Goal: Book appointment/travel/reservation

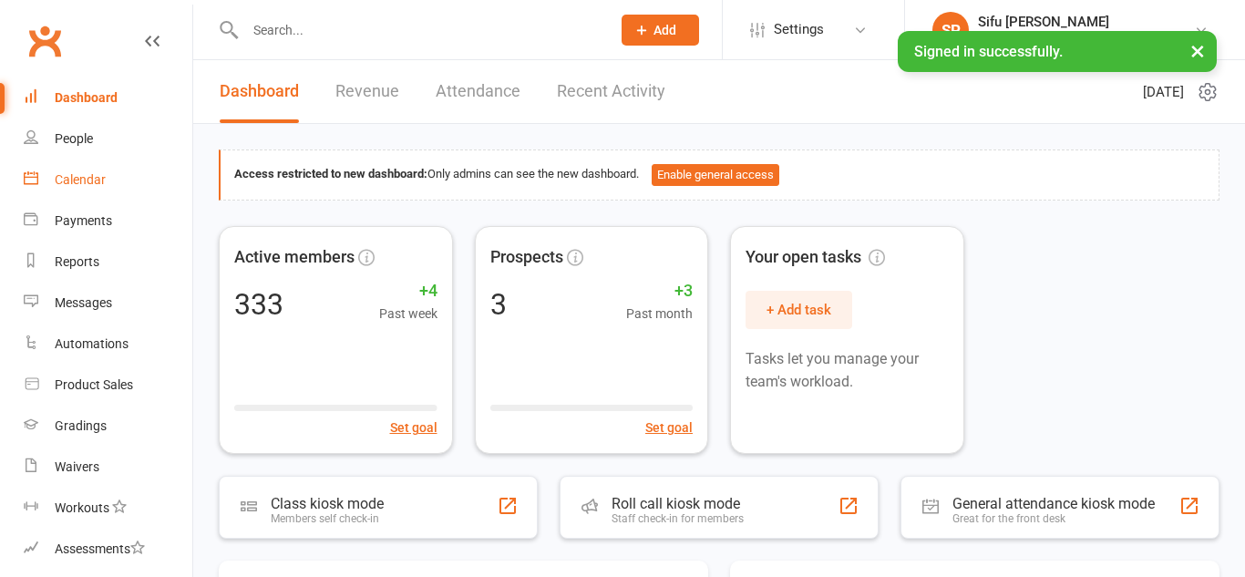
click at [76, 175] on div "Calendar" at bounding box center [80, 179] width 51 height 15
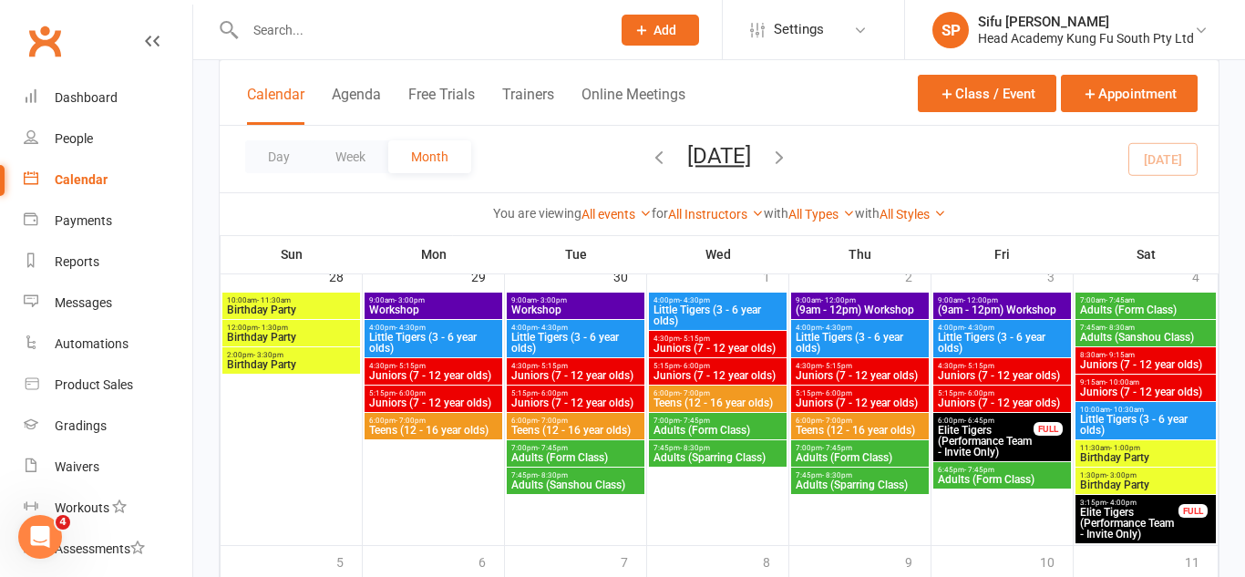
scroll to position [1253, 0]
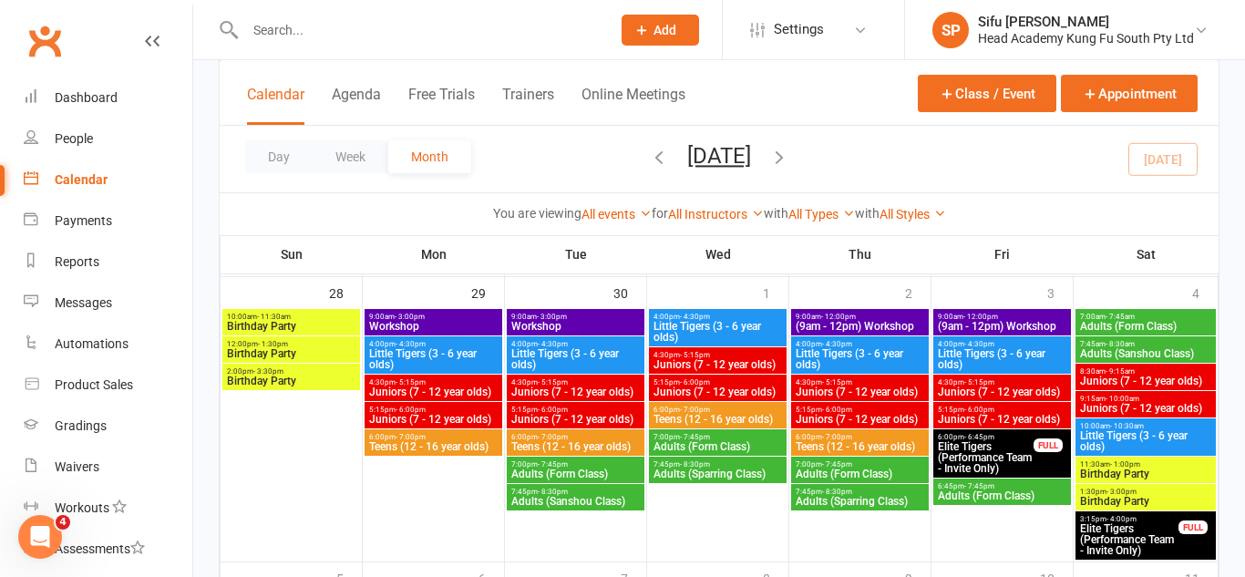
click at [459, 321] on span "Workshop" at bounding box center [433, 326] width 130 height 11
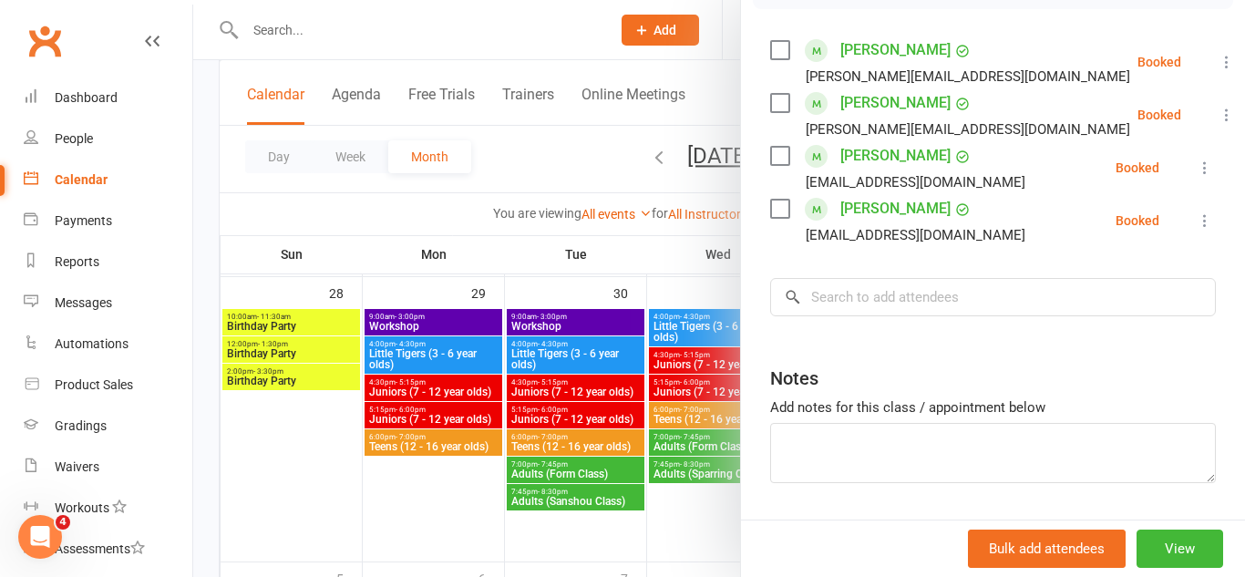
scroll to position [358, 0]
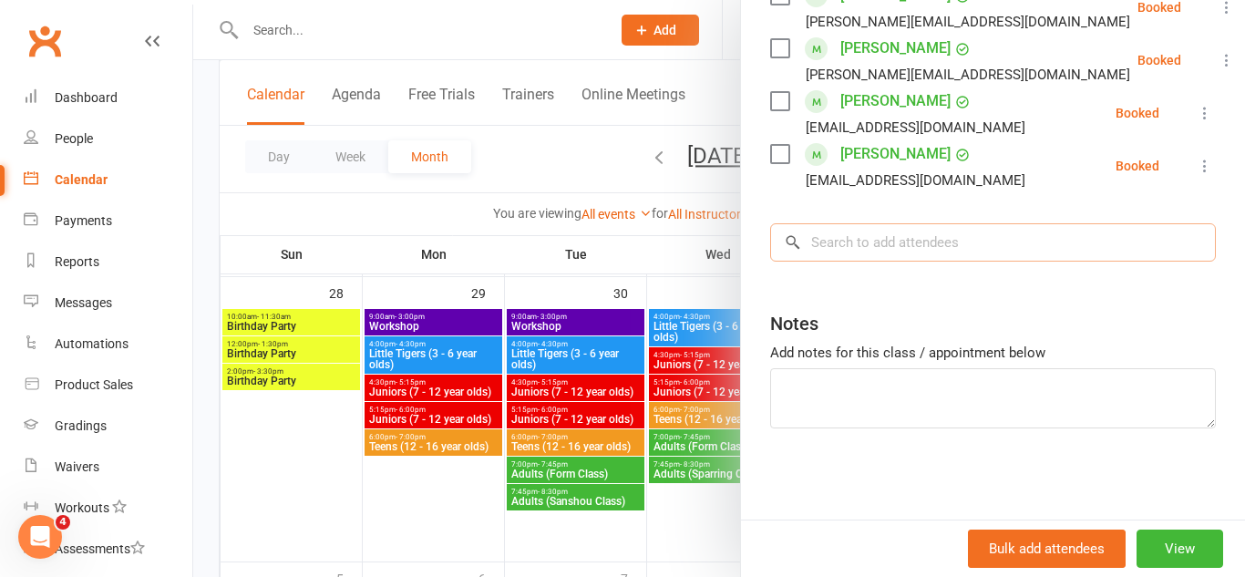
click at [885, 233] on input "search" at bounding box center [993, 242] width 446 height 38
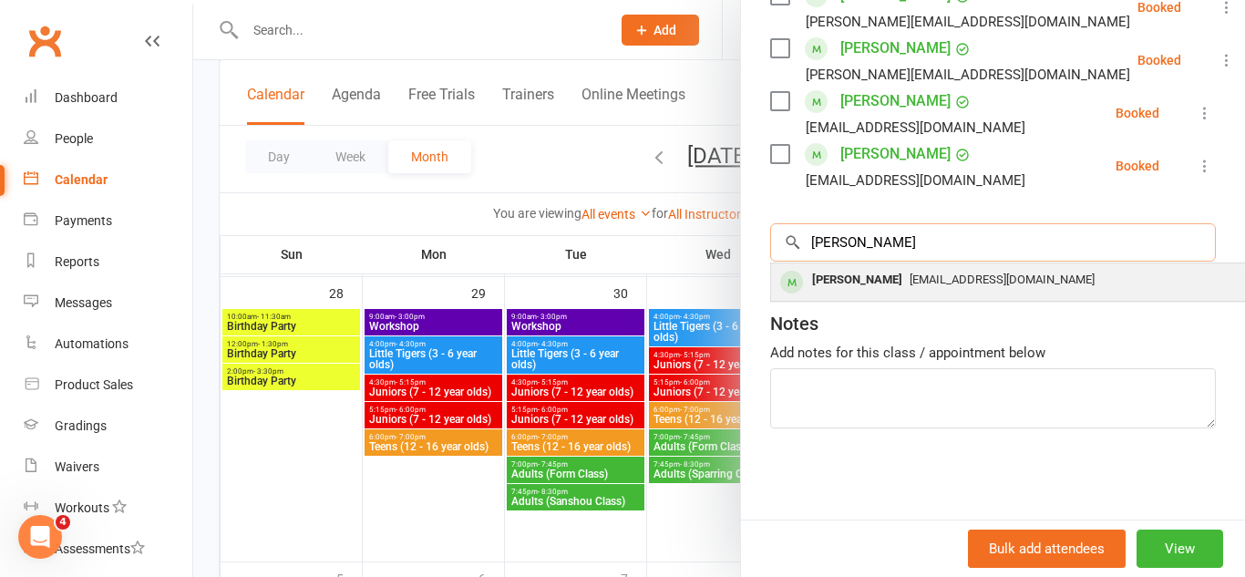
type input "[PERSON_NAME]"
click at [898, 281] on div "[PERSON_NAME]" at bounding box center [857, 280] width 105 height 26
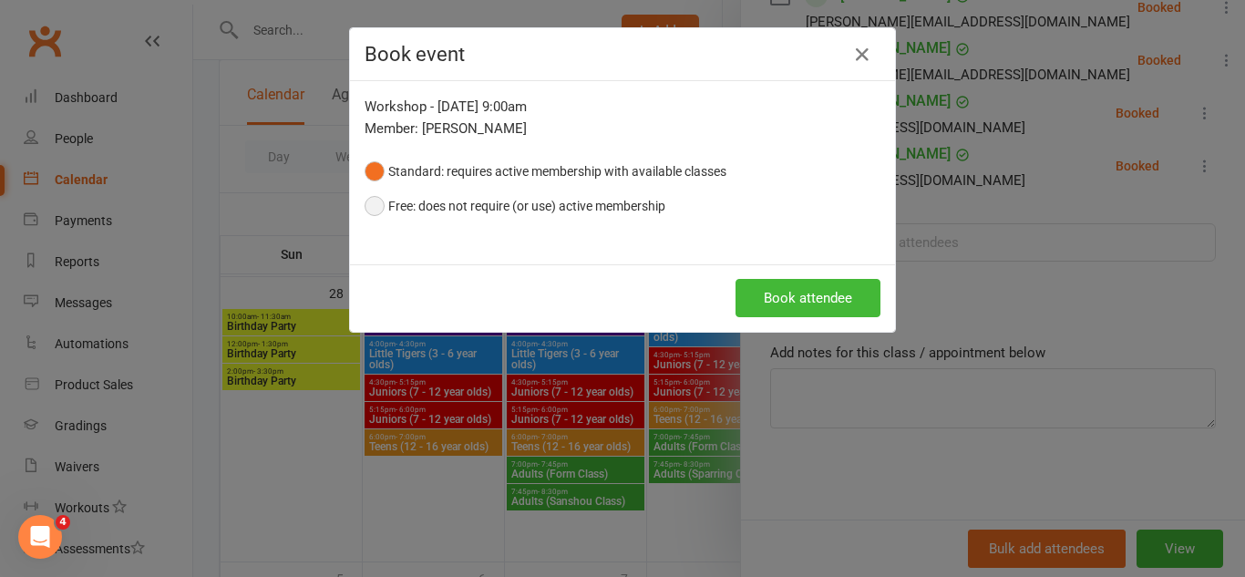
click at [538, 214] on button "Free: does not require (or use) active membership" at bounding box center [514, 206] width 301 height 35
click at [772, 283] on button "Book attendee" at bounding box center [807, 298] width 145 height 38
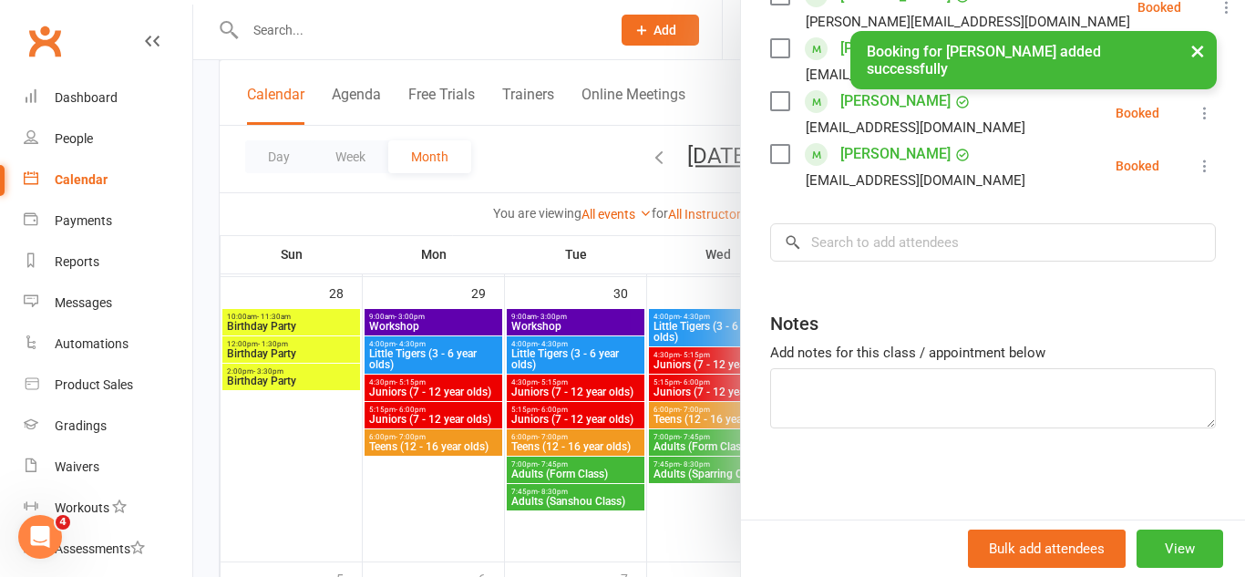
scroll to position [0, 0]
